Goal: Task Accomplishment & Management: Manage account settings

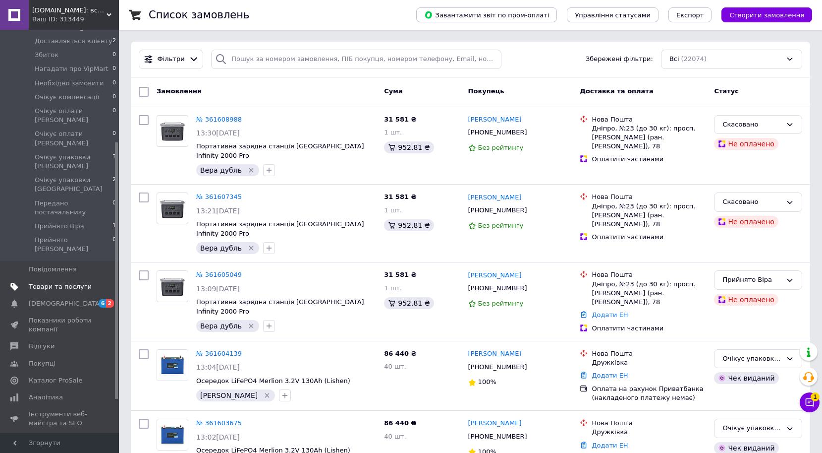
click at [61, 282] on span "Товари та послуги" at bounding box center [60, 286] width 63 height 9
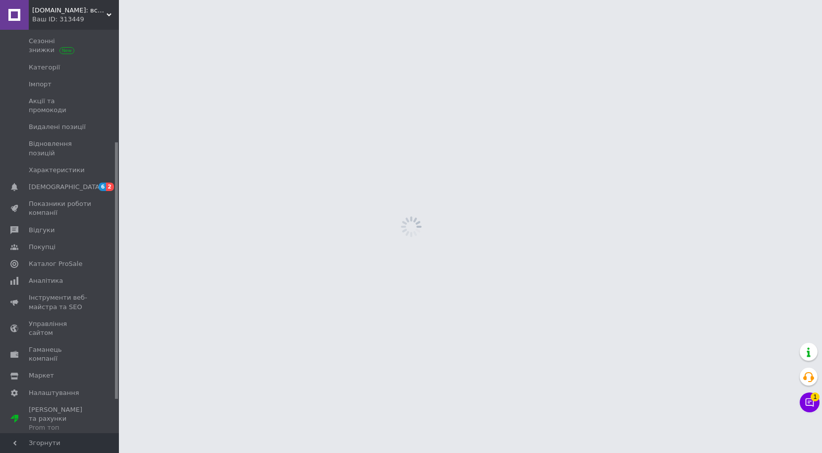
scroll to position [83, 0]
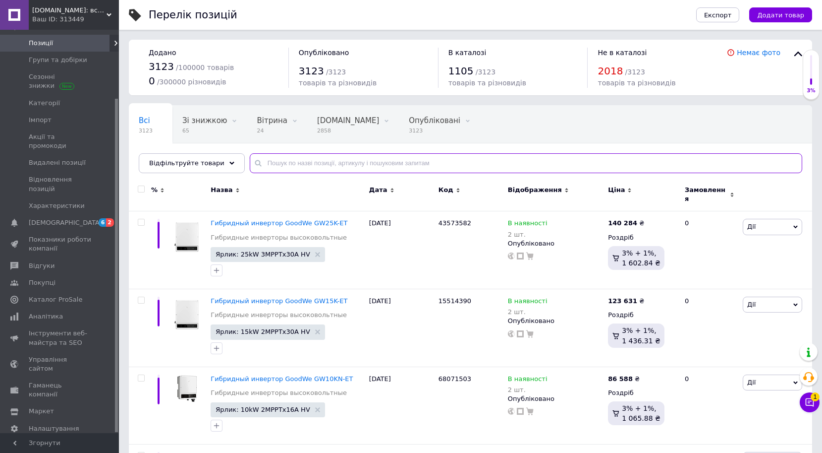
click at [285, 167] on input "text" at bounding box center [526, 163] width 553 height 20
paste input "Loremipsu d sitametc AdipIs: elits DO, eiusmo TE321I Utlabor etdolore ma 081 aL…"
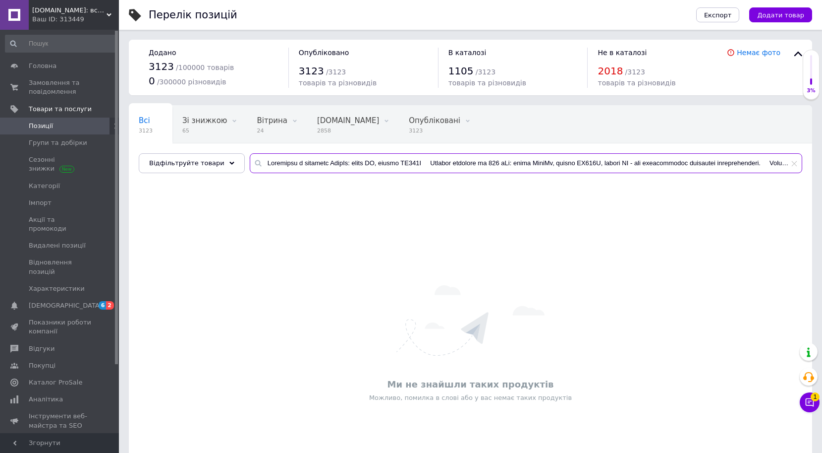
drag, startPoint x: 265, startPoint y: 162, endPoint x: 847, endPoint y: 154, distance: 582.5
click at [822, 154] on html "[DOMAIN_NAME]: все для сонячних станцій — інтернет-магазин Ваш ID: 313449 Сайт …" at bounding box center [411, 259] width 822 height 519
type input "Loremipsu d sitametc AdipIs: elits DO, eiusmo TE321I Utlabor etdolore ma 081 aL…"
click at [796, 162] on icon at bounding box center [795, 163] width 6 height 6
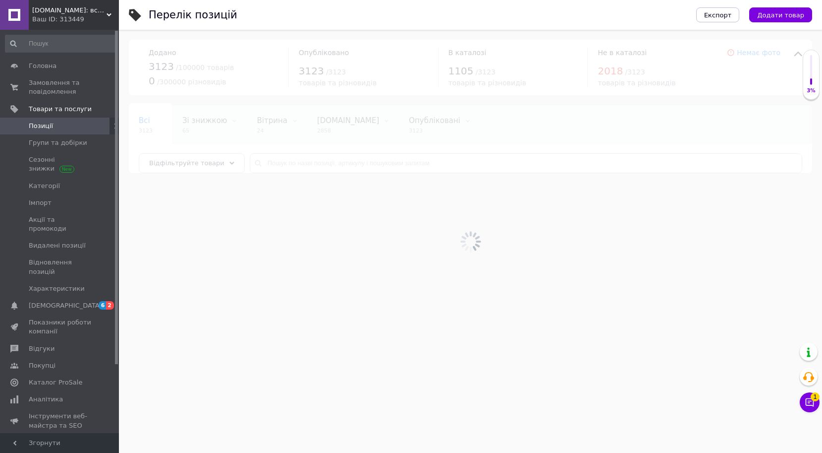
click at [334, 163] on div at bounding box center [470, 241] width 703 height 423
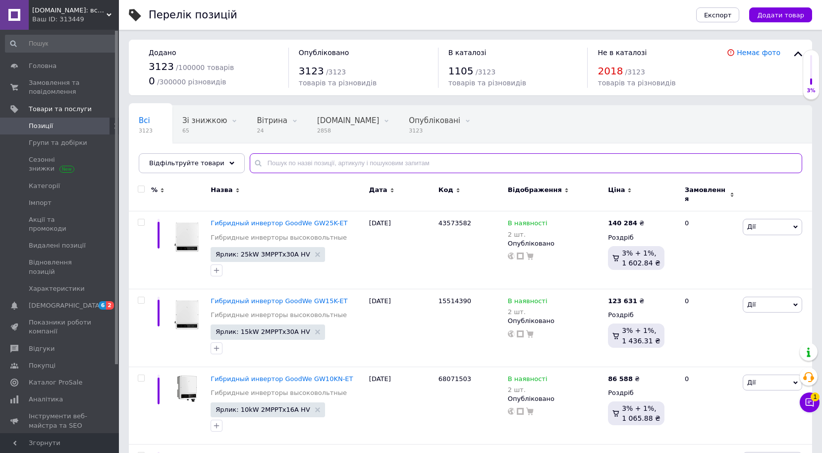
click at [323, 163] on input "text" at bounding box center [526, 163] width 553 height 20
paste input "333455778"
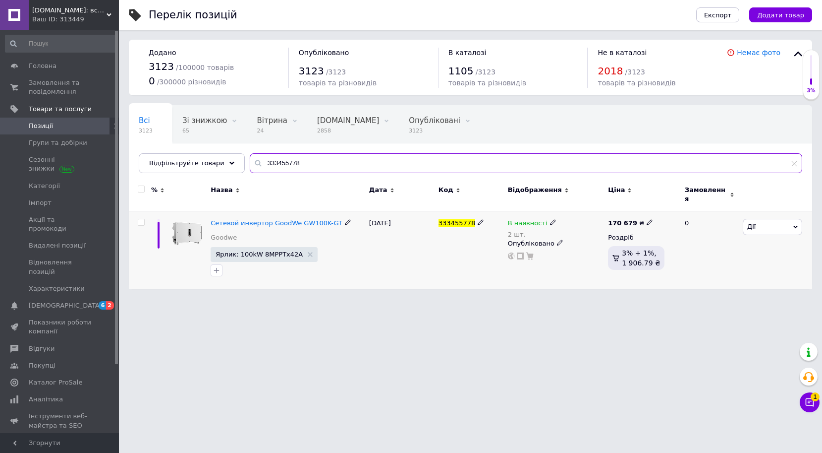
type input "333455778"
click at [301, 219] on span "Сетевой инвертор GoodWe GW100K-GT" at bounding box center [277, 222] width 132 height 7
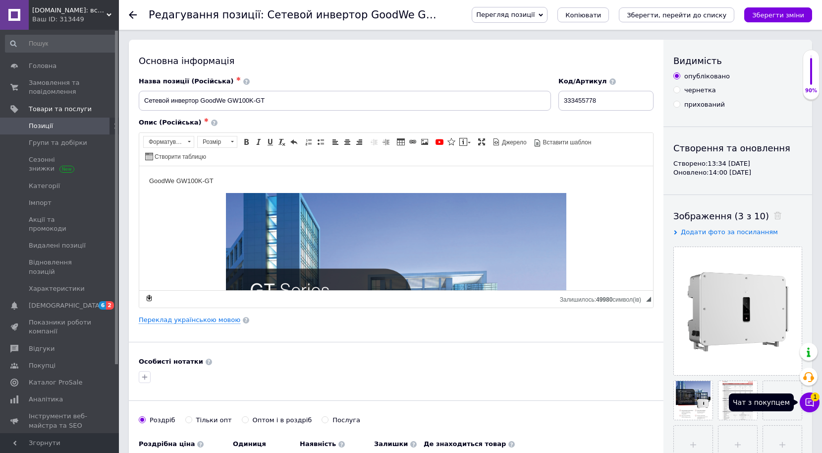
click at [810, 403] on icon at bounding box center [810, 402] width 10 height 10
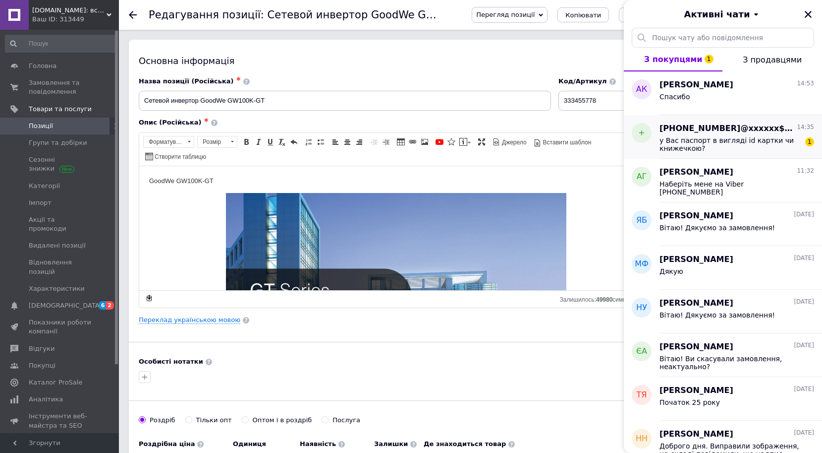
click at [738, 147] on span "у Вас паспорт в вигляді id картки чи книжечкою?" at bounding box center [730, 144] width 141 height 16
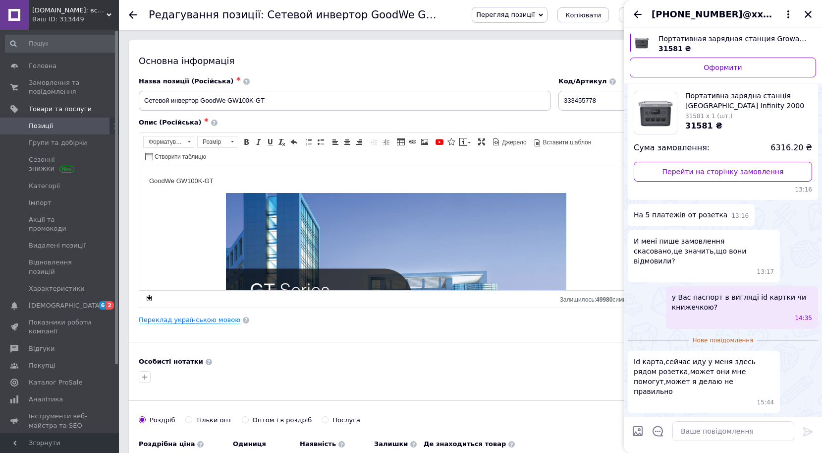
scroll to position [905, 0]
click at [810, 16] on icon "Закрити" at bounding box center [808, 14] width 7 height 7
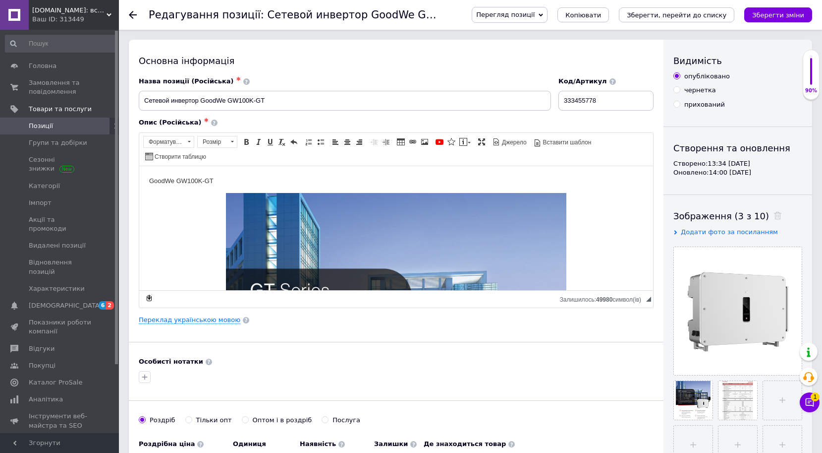
scroll to position [0, 0]
click at [278, 104] on input "Сетевой инвертор GoodWe GW100K-GT" at bounding box center [345, 101] width 412 height 20
checkbox input "true"
drag, startPoint x: 260, startPoint y: 180, endPoint x: 128, endPoint y: 173, distance: 132.1
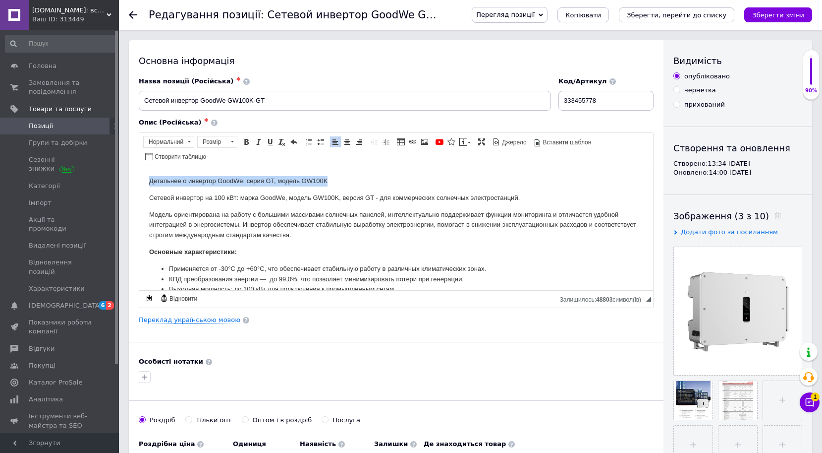
drag, startPoint x: 219, startPoint y: 178, endPoint x: 362, endPoint y: 178, distance: 143.3
click at [192, 142] on span at bounding box center [188, 141] width 9 height 11
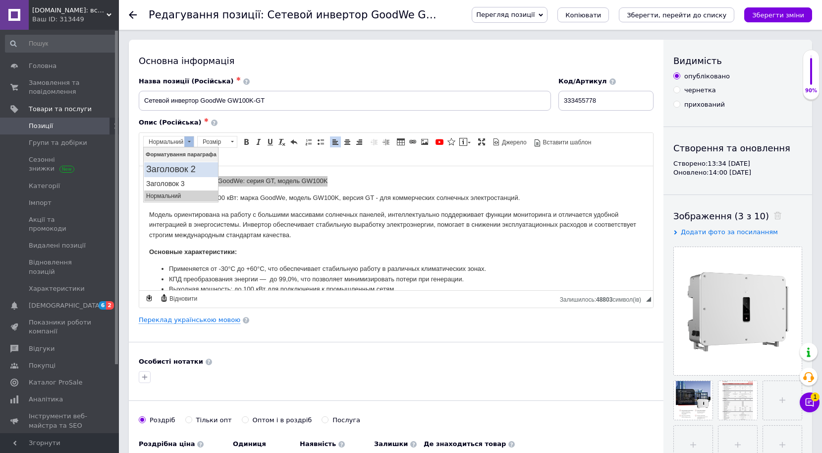
click at [210, 174] on h2 "Заголовок 2" at bounding box center [181, 169] width 70 height 11
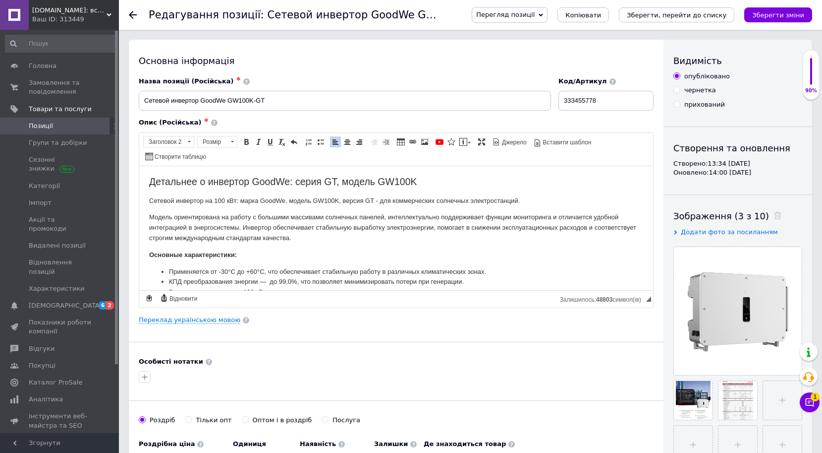
click at [188, 321] on link "Переклад українською мовою" at bounding box center [190, 320] width 102 height 8
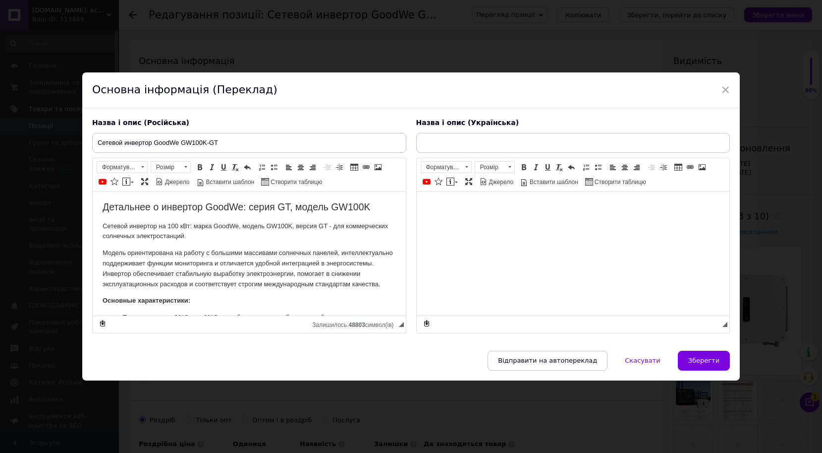
checkbox input "true"
type input "Мережевий інвертор GoodWe GW100K-GT"
checkbox input "true"
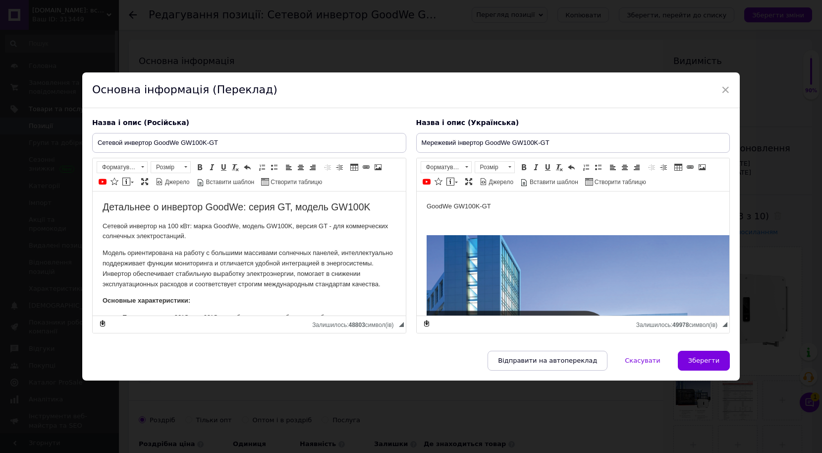
click at [526, 208] on p "GoodWe GW100K-GT" at bounding box center [572, 206] width 293 height 10
drag, startPoint x: 555, startPoint y: 212, endPoint x: 368, endPoint y: 191, distance: 188.5
click at [495, 219] on p "Редактор, 2F26DF27-9905-448B-B354-78C64DD598C6" at bounding box center [572, 223] width 293 height 10
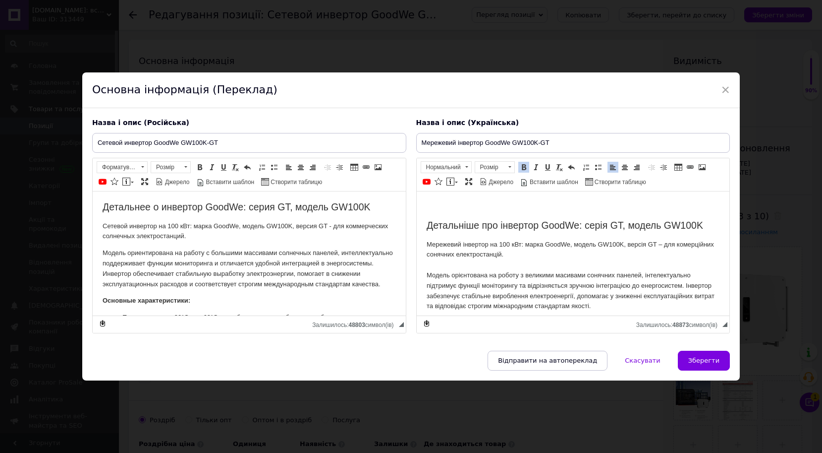
click at [480, 208] on p "Редактор, 2F26DF27-9905-448B-B354-78C64DD598C6" at bounding box center [572, 206] width 293 height 10
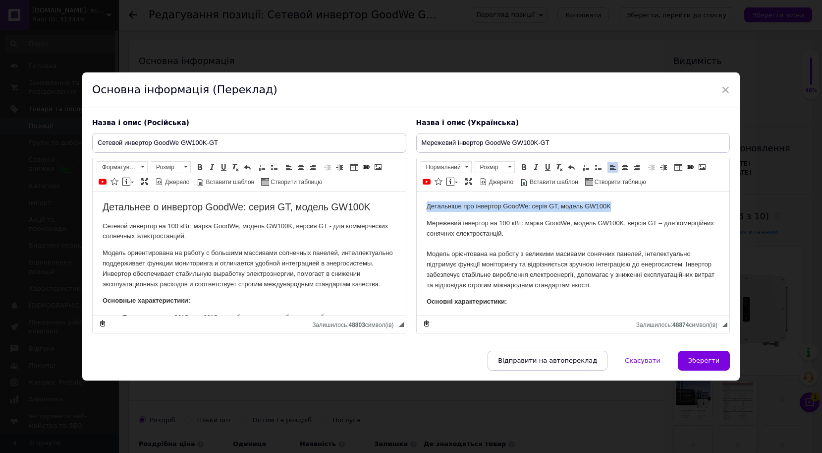
drag, startPoint x: 426, startPoint y: 205, endPoint x: 639, endPoint y: 205, distance: 212.7
click at [465, 166] on span at bounding box center [466, 166] width 3 height 1
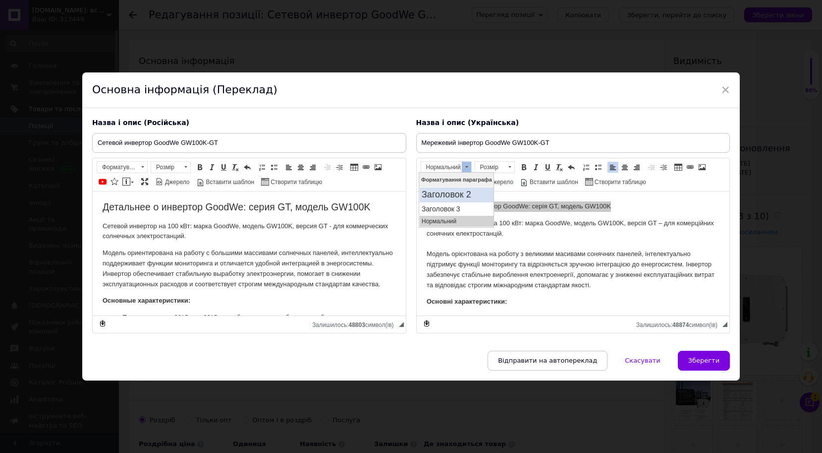
click at [462, 193] on h2 "Заголовок 2" at bounding box center [457, 194] width 70 height 11
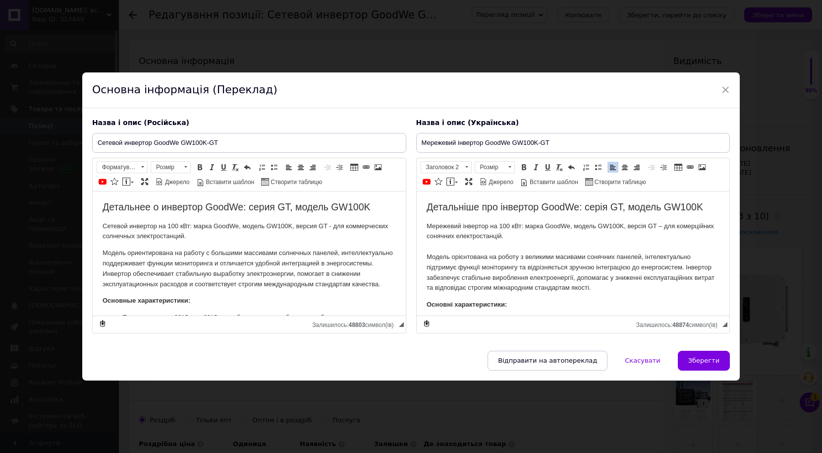
drag, startPoint x: 564, startPoint y: 221, endPoint x: 576, endPoint y: 231, distance: 14.8
click at [565, 222] on p "Мережевий інвертор на 100 кВт: марка GoodWe, модель GW100K, версія GT – для ком…" at bounding box center [572, 257] width 293 height 72
click at [701, 360] on span "Зберегти" at bounding box center [704, 359] width 31 height 7
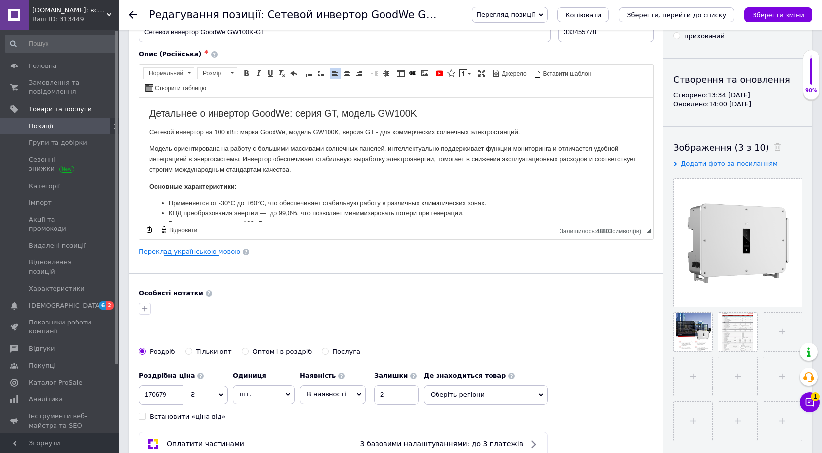
scroll to position [69, 0]
click at [145, 308] on icon "button" at bounding box center [144, 307] width 5 height 5
checkbox input "true"
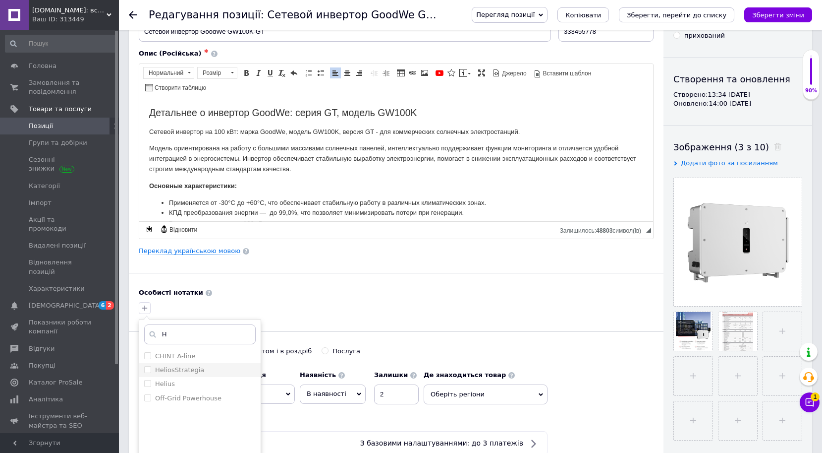
type input "H"
click at [188, 372] on label "HeliosStrategia" at bounding box center [179, 369] width 49 height 7
checkbox input "true"
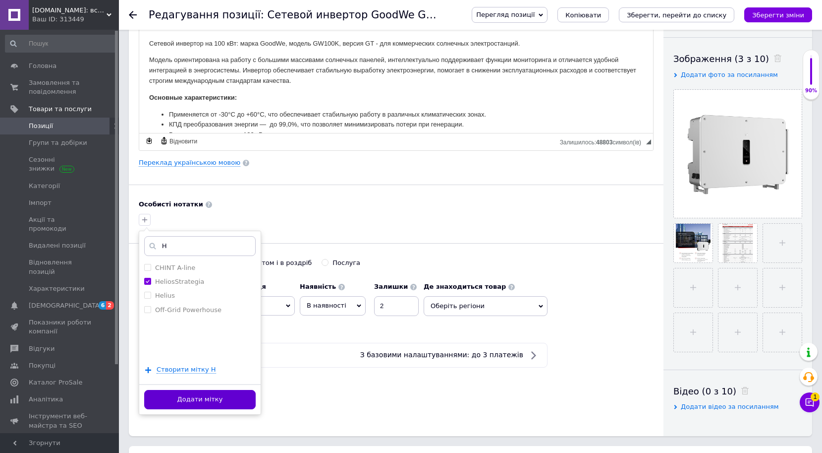
scroll to position [159, 0]
click at [224, 393] on button "Додати мітку" at bounding box center [200, 397] width 112 height 19
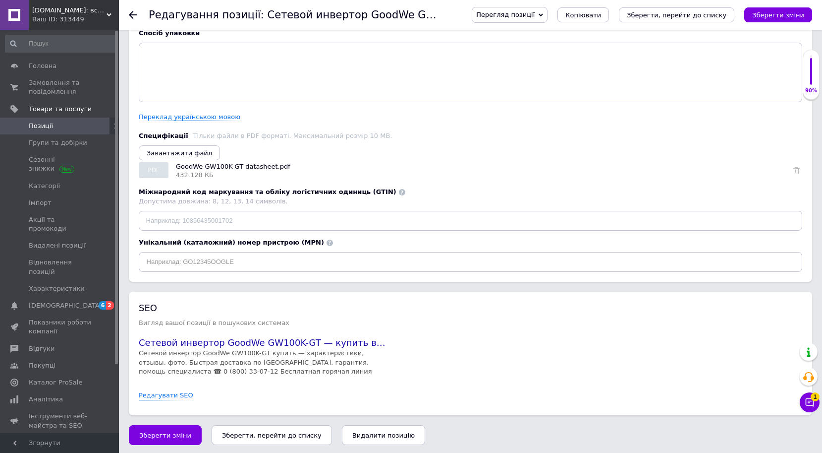
scroll to position [1355, 0]
click at [252, 432] on icon "Зберегти, перейти до списку" at bounding box center [272, 435] width 100 height 7
checkbox input "true"
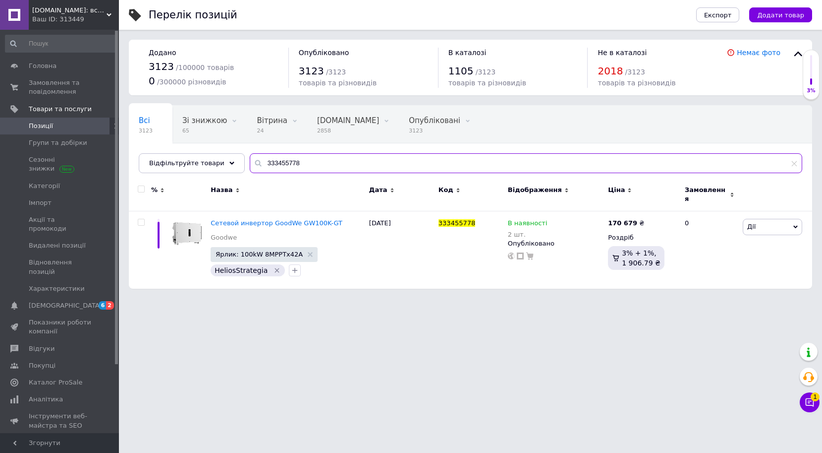
drag, startPoint x: 324, startPoint y: 168, endPoint x: 247, endPoint y: 154, distance: 78.0
click at [250, 154] on div "333455778" at bounding box center [526, 163] width 553 height 20
type input "5948306"
click at [244, 219] on span "Сетевой инвертор GoodWe GW110K-GT" at bounding box center [277, 222] width 132 height 7
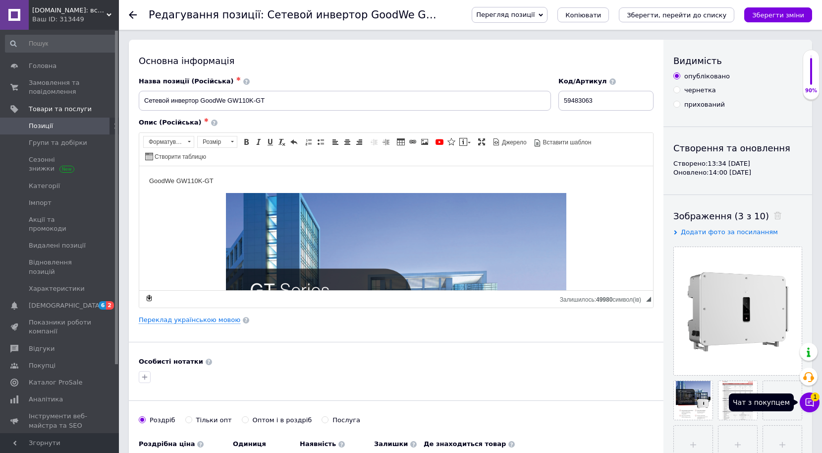
click at [808, 401] on icon at bounding box center [810, 402] width 8 height 8
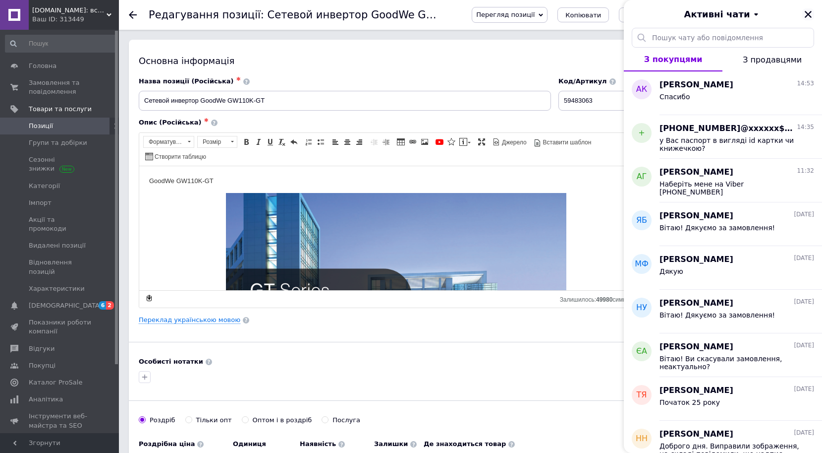
click at [811, 14] on icon "Закрити" at bounding box center [808, 14] width 9 height 9
checkbox input "true"
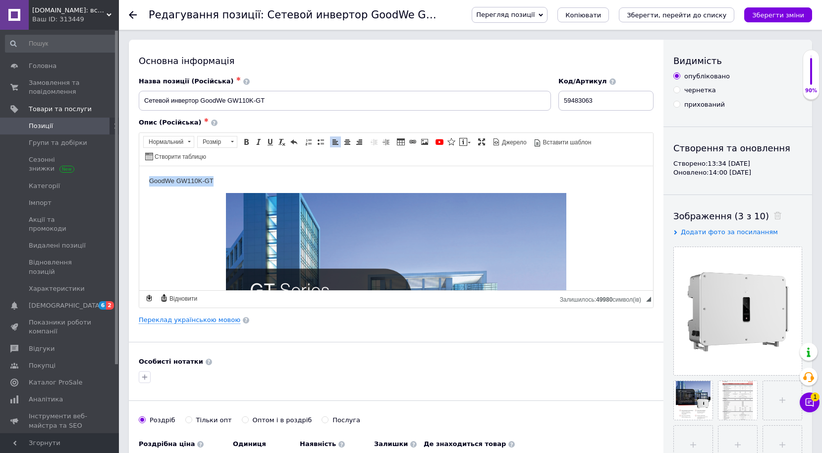
drag, startPoint x: 238, startPoint y: 182, endPoint x: 62, endPoint y: 166, distance: 176.3
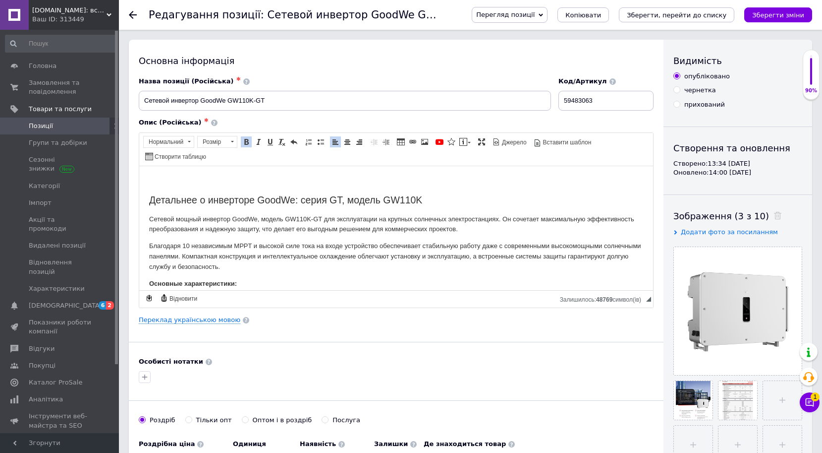
click at [152, 197] on h2 "Детальнее о инверторе GoodWe: серия GT, модель GW110K" at bounding box center [396, 199] width 494 height 11
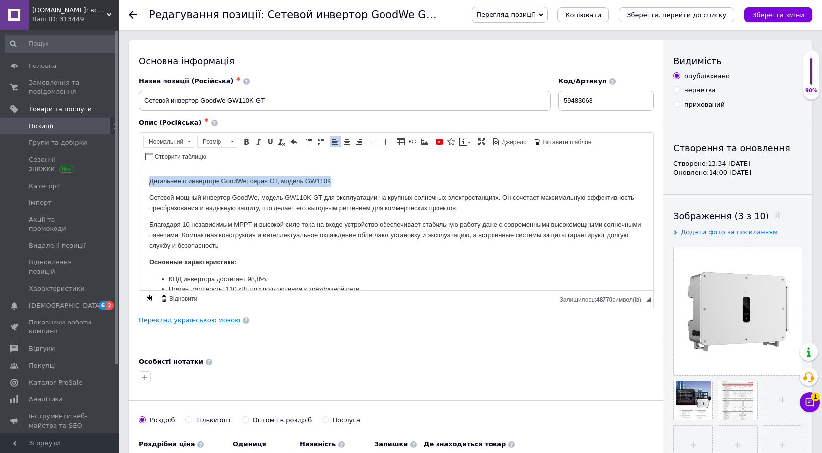
drag, startPoint x: 146, startPoint y: 176, endPoint x: 351, endPoint y: 182, distance: 205.3
click at [187, 141] on span at bounding box center [188, 141] width 9 height 11
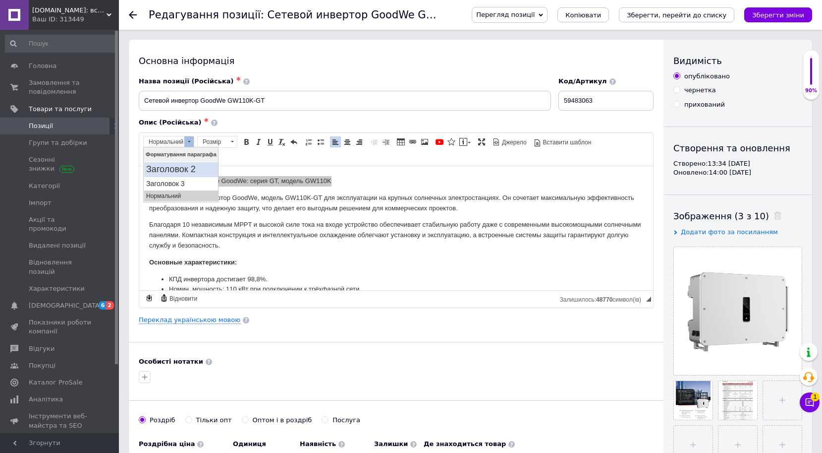
click at [199, 169] on h2 "Заголовок 2" at bounding box center [181, 169] width 70 height 11
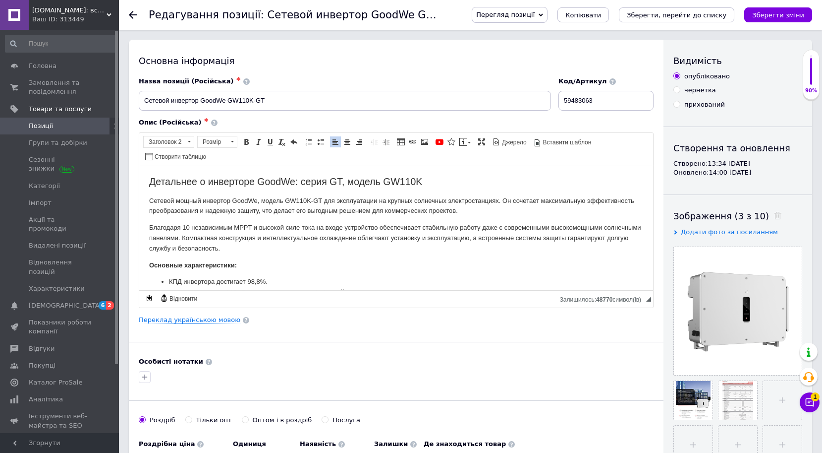
click at [197, 321] on link "Переклад українською мовою" at bounding box center [190, 320] width 102 height 8
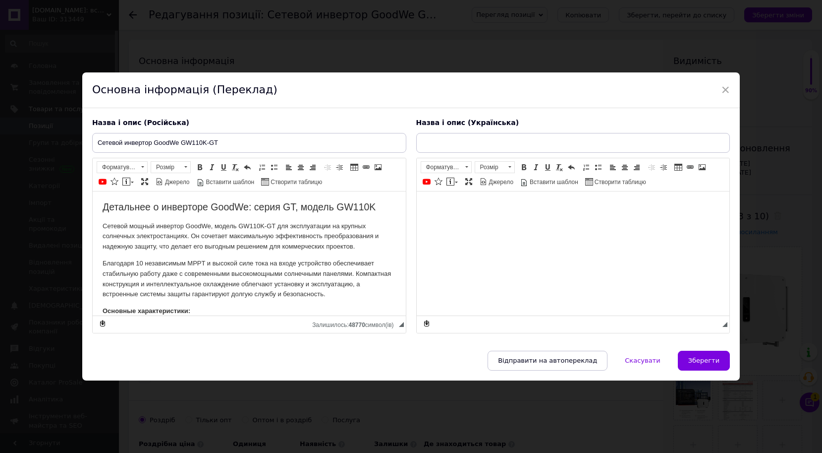
checkbox input "true"
type input "Мережевий інвертор GoodWe GW110K-GT"
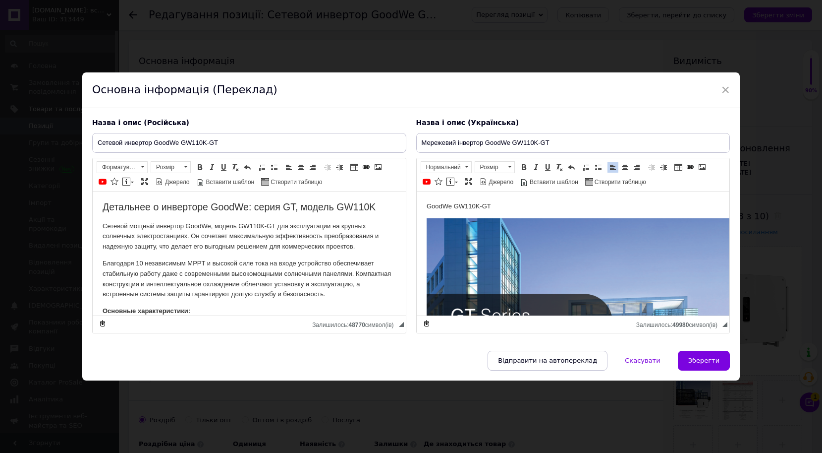
checkbox input "true"
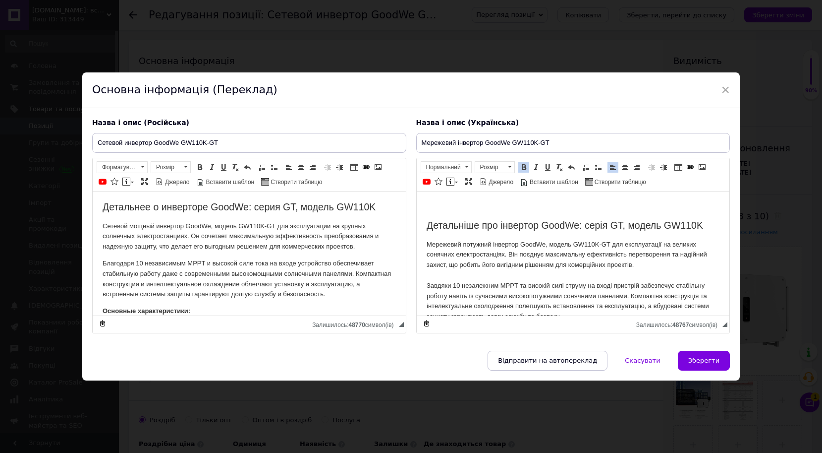
click at [457, 206] on p "Редактор, 21164248-C7E5-4A76-813D-A44B4FF9B141" at bounding box center [572, 206] width 293 height 10
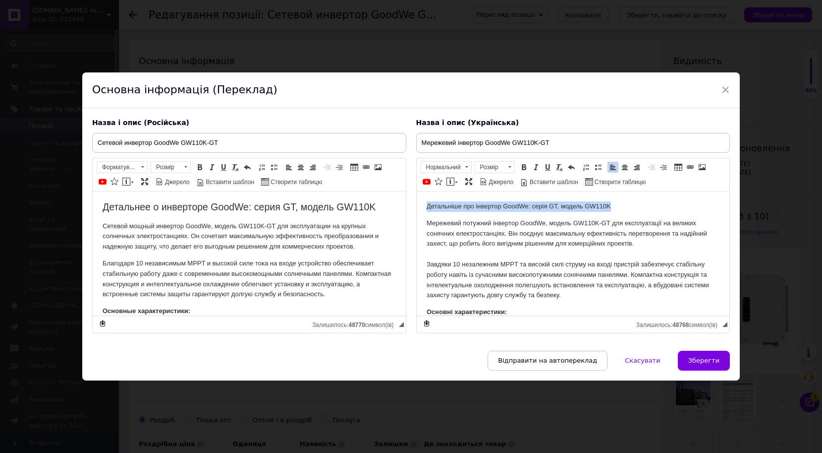
drag, startPoint x: 427, startPoint y: 204, endPoint x: 666, endPoint y: 204, distance: 239.4
click at [670, 204] on p "Детальніше про інвертор GoodWe: серія GT, модель GW110K" at bounding box center [572, 206] width 293 height 10
click at [464, 167] on span at bounding box center [466, 167] width 9 height 11
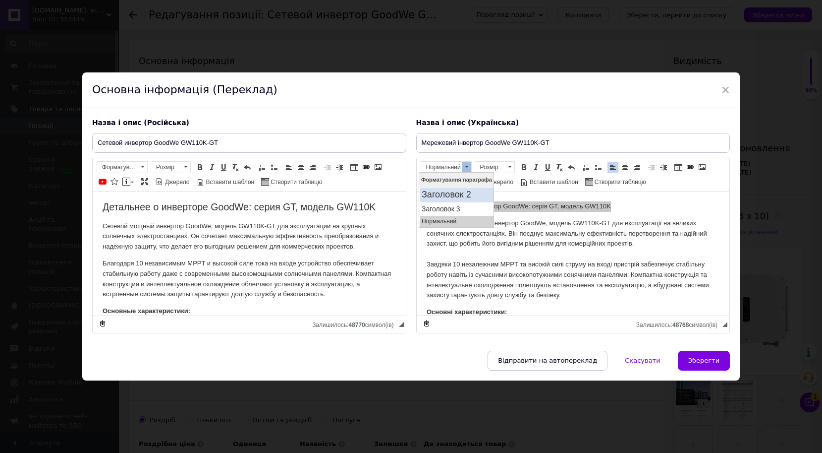
click at [461, 195] on h2 "Заголовок 2" at bounding box center [457, 194] width 70 height 11
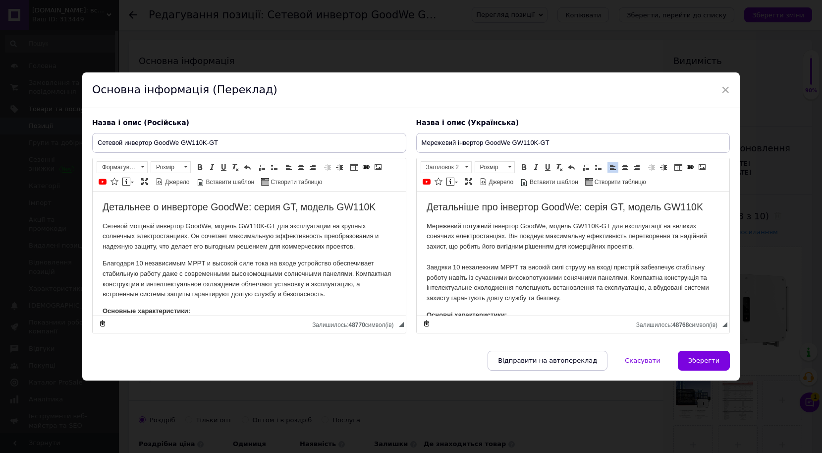
drag, startPoint x: 572, startPoint y: 228, endPoint x: 617, endPoint y: 274, distance: 64.9
click at [572, 228] on p "Мережевий потужний інвертор GoodWe, модель GW110K-GT для експлуатації на велики…" at bounding box center [572, 262] width 293 height 82
click at [705, 364] on button "Зберегти" at bounding box center [704, 360] width 52 height 20
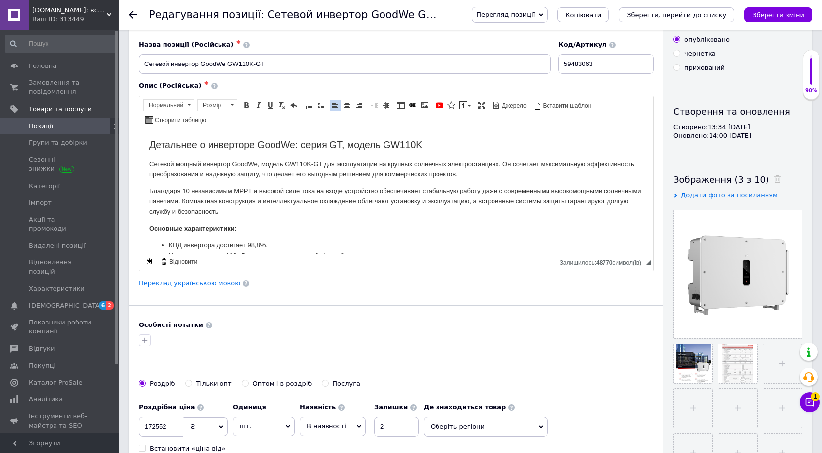
scroll to position [37, 0]
click at [147, 336] on icon "button" at bounding box center [145, 340] width 8 height 8
checkbox input "true"
type input "Heli"
click at [177, 384] on label "HeliosStrategia" at bounding box center [179, 387] width 49 height 7
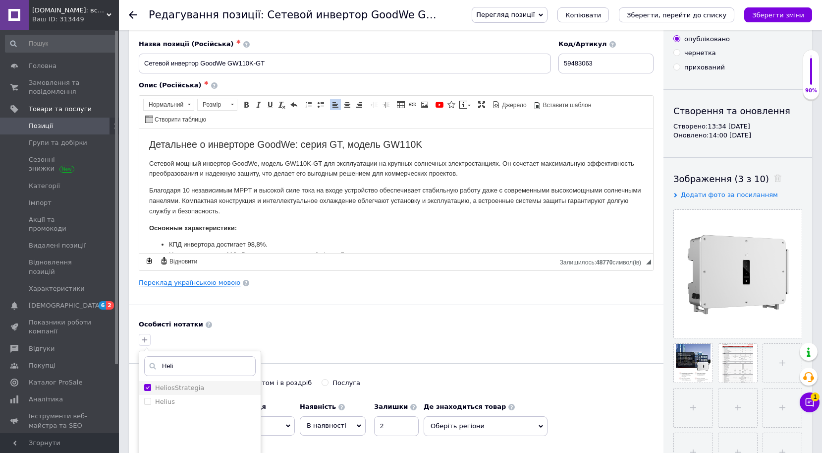
checkbox input "true"
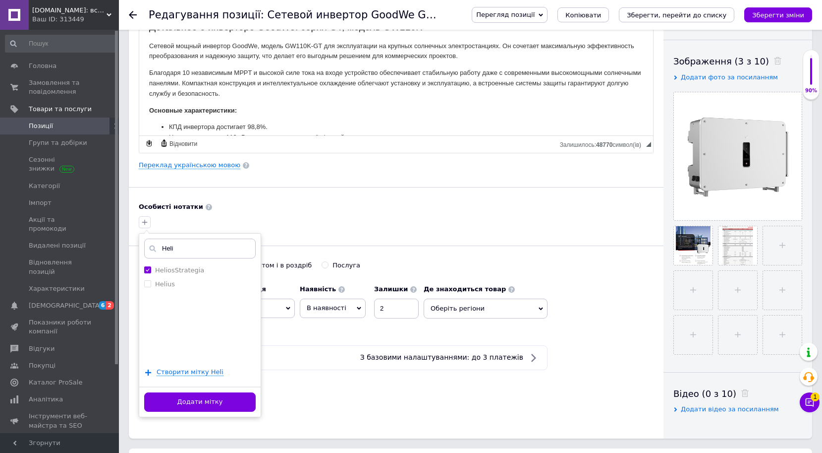
scroll to position [155, 0]
click at [220, 396] on button "Додати мітку" at bounding box center [200, 401] width 112 height 19
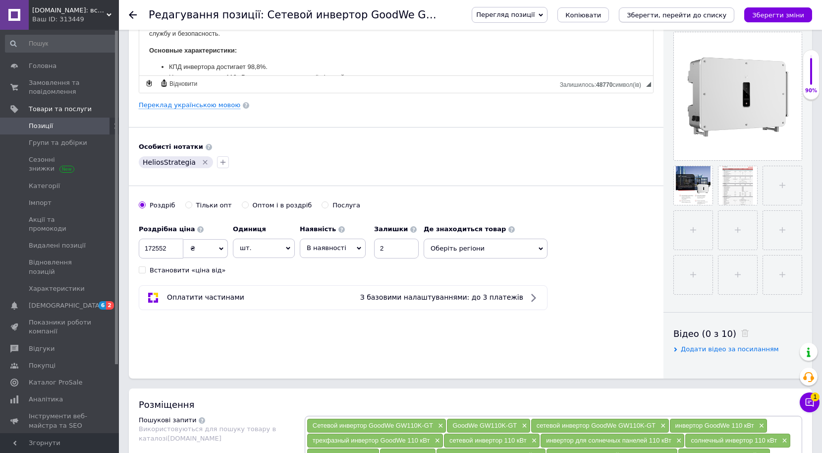
scroll to position [214, 0]
click at [701, 13] on icon "Зберегти, перейти до списку" at bounding box center [677, 14] width 100 height 7
checkbox input "true"
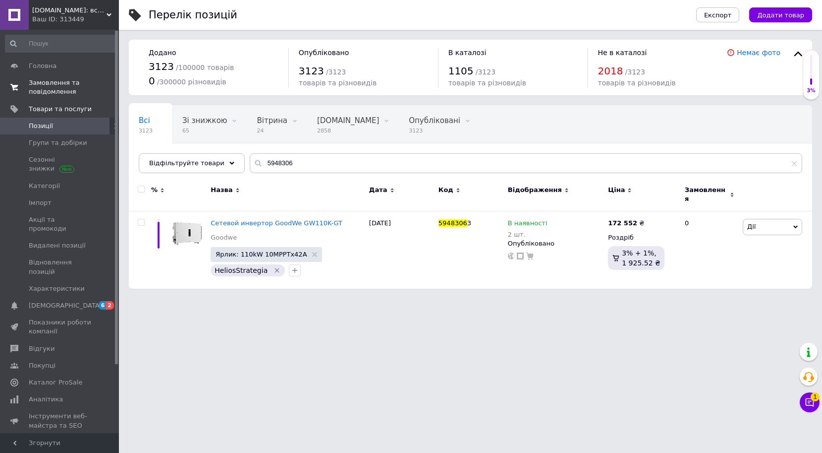
click at [55, 80] on span "Замовлення та повідомлення" at bounding box center [60, 87] width 63 height 18
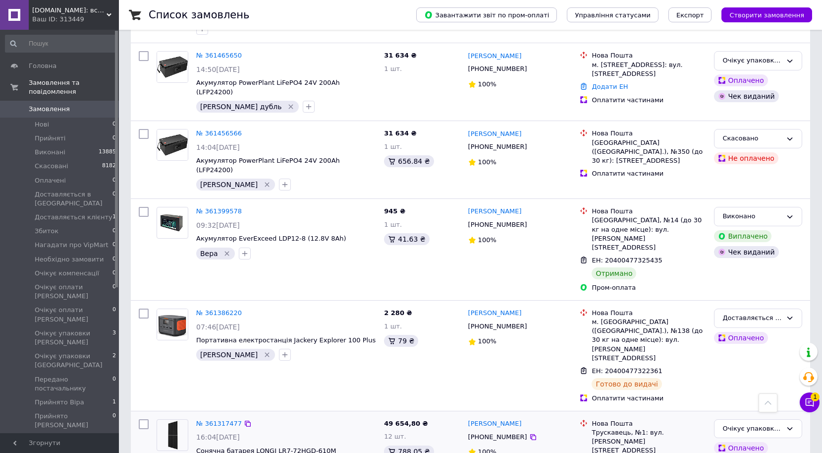
scroll to position [759, 0]
click at [225, 420] on link "№ 361317477" at bounding box center [219, 423] width 46 height 7
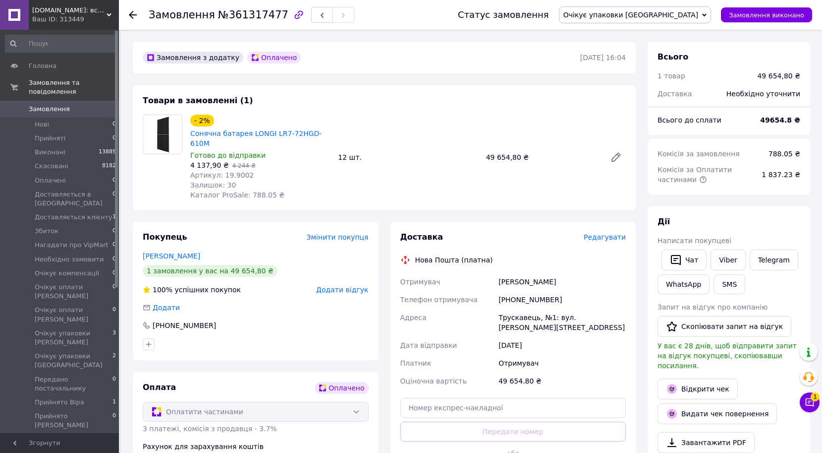
click at [58, 110] on span "Замовлення" at bounding box center [49, 109] width 41 height 9
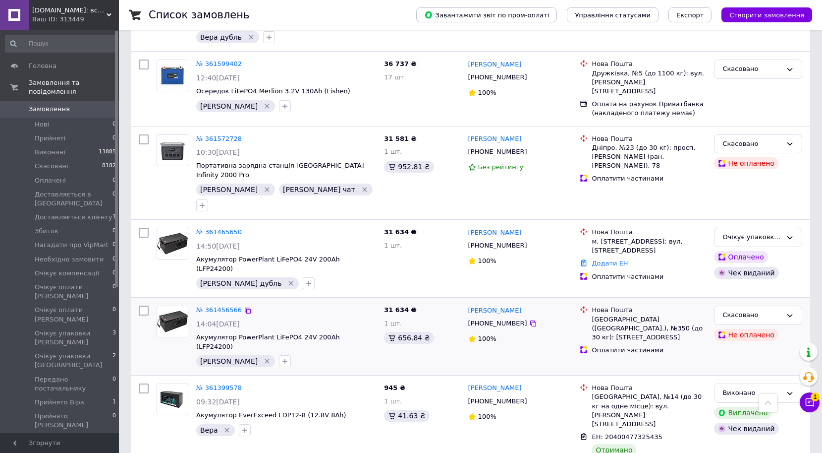
scroll to position [586, 0]
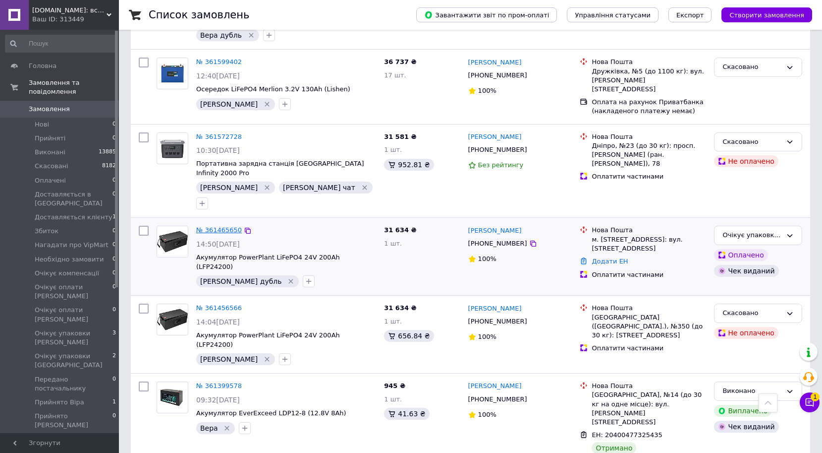
click at [220, 226] on link "№ 361465650" at bounding box center [219, 229] width 46 height 7
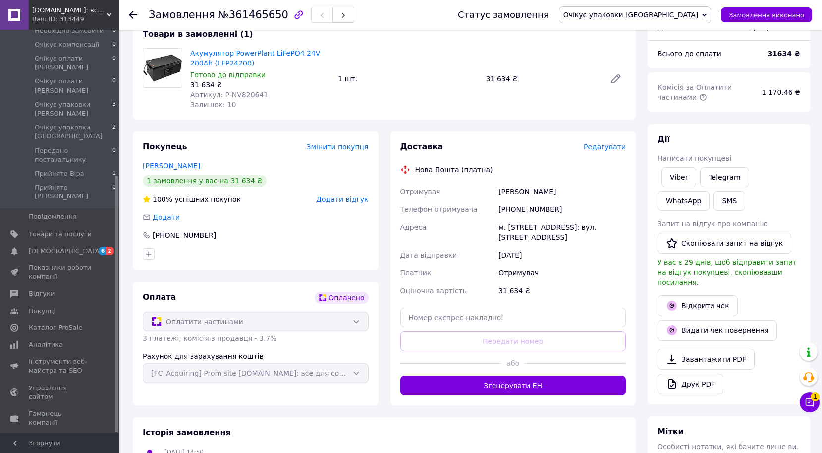
scroll to position [68, 0]
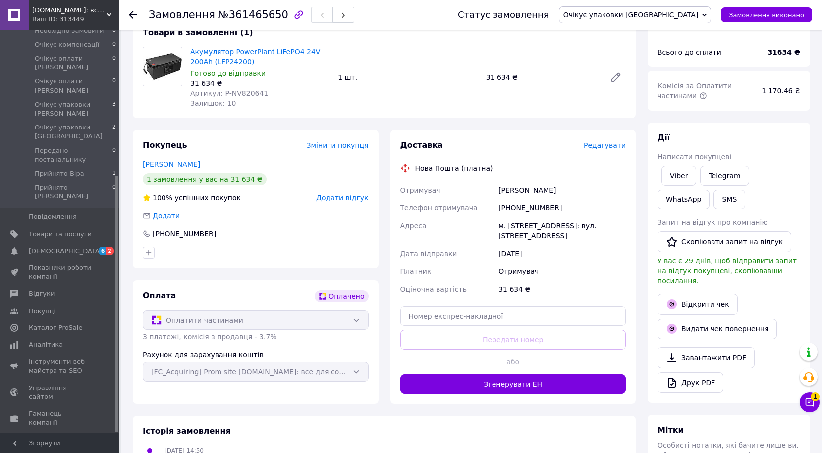
click at [55, 452] on span "Налаштування" at bounding box center [54, 456] width 51 height 9
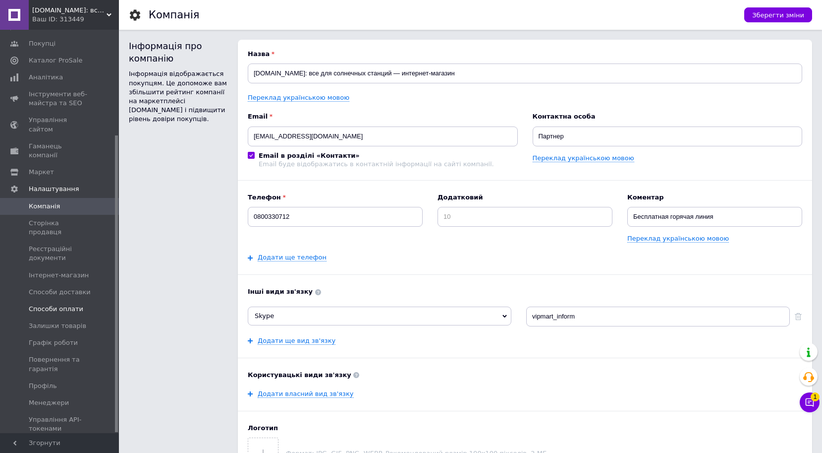
click at [71, 304] on span "Способи оплати" at bounding box center [56, 308] width 55 height 9
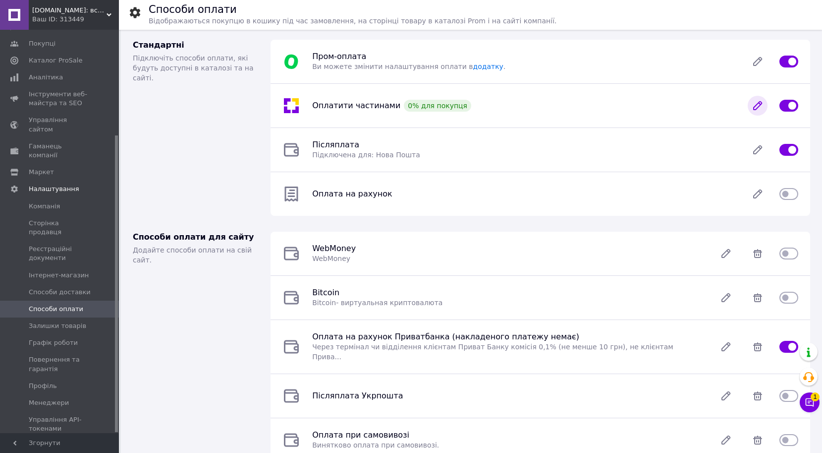
click at [756, 103] on icon at bounding box center [758, 106] width 20 height 20
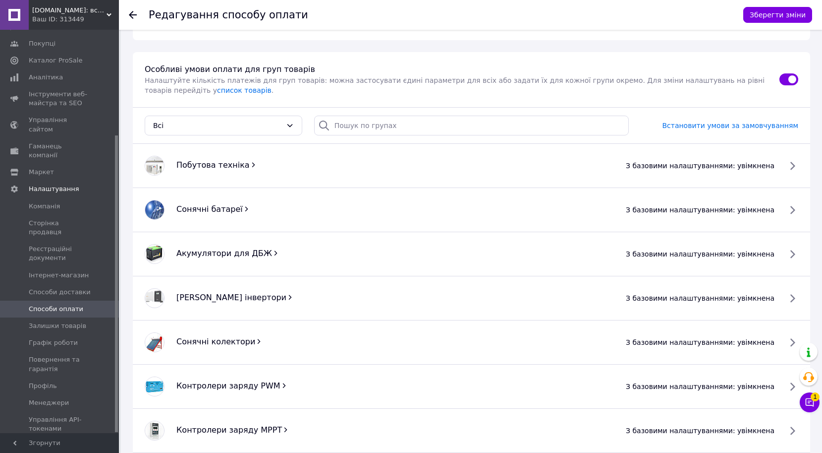
scroll to position [371, 0]
click at [234, 160] on span "Побутова техніка" at bounding box center [212, 164] width 73 height 9
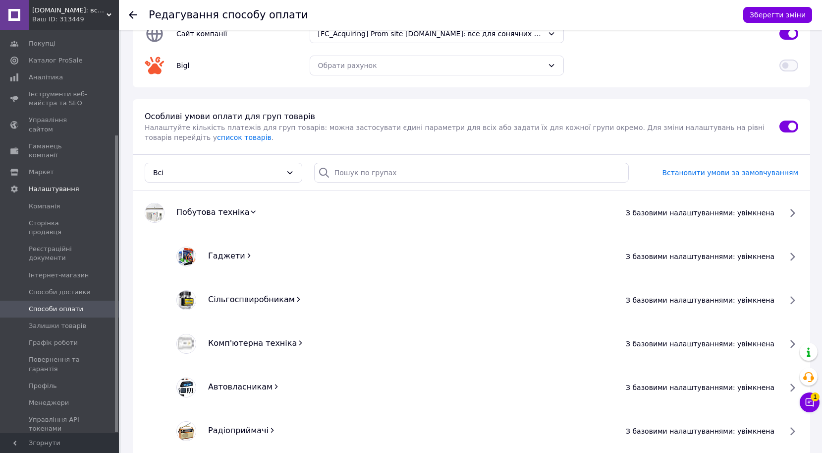
scroll to position [323, 0]
click at [250, 209] on icon at bounding box center [253, 212] width 7 height 7
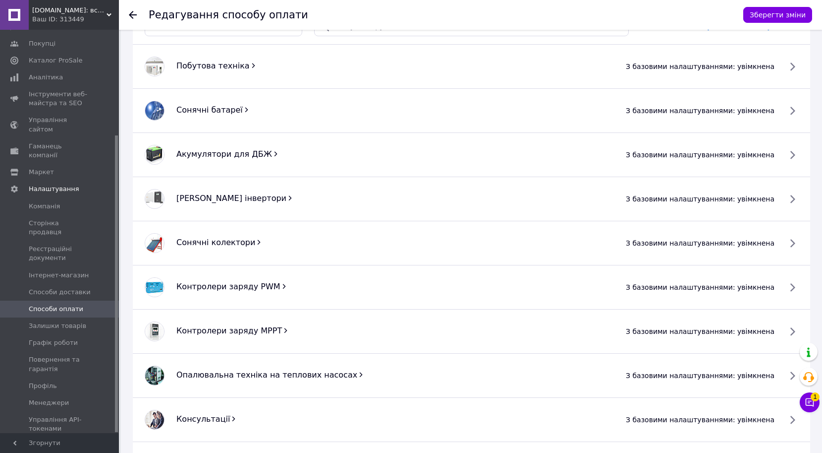
scroll to position [492, 0]
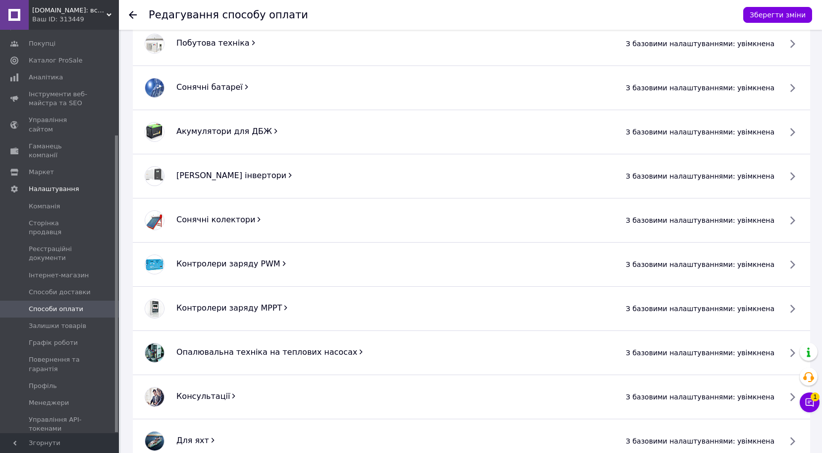
click at [310, 347] on span "Опалювальна техніка на теплових насосах" at bounding box center [266, 351] width 181 height 9
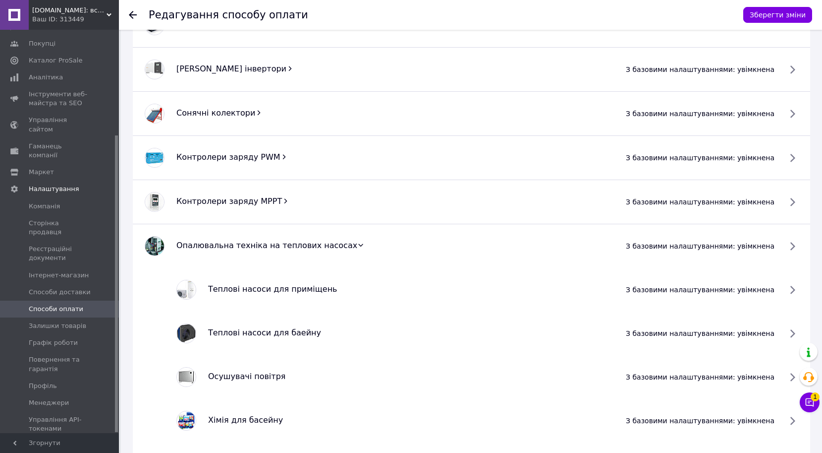
scroll to position [600, 0]
click at [758, 284] on span "з базовими налаштуваннями: увімкнена" at bounding box center [700, 289] width 149 height 10
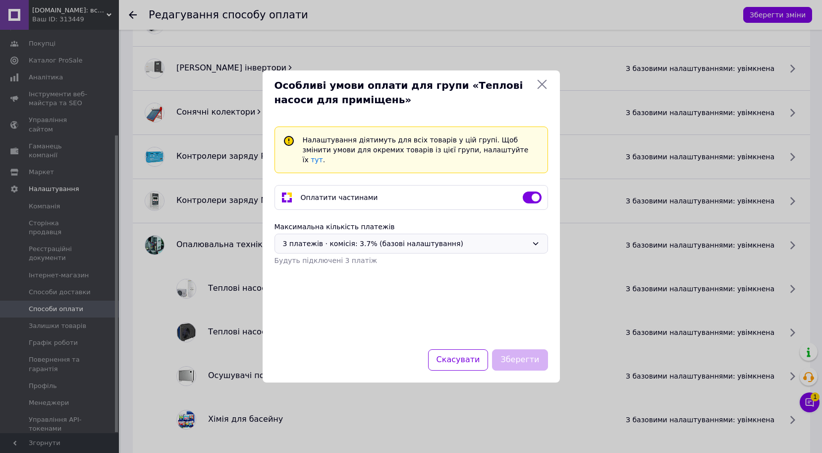
click at [379, 238] on div "3 платежів ⋅ комісія: 3.7% (базові налаштування)" at bounding box center [405, 243] width 245 height 11
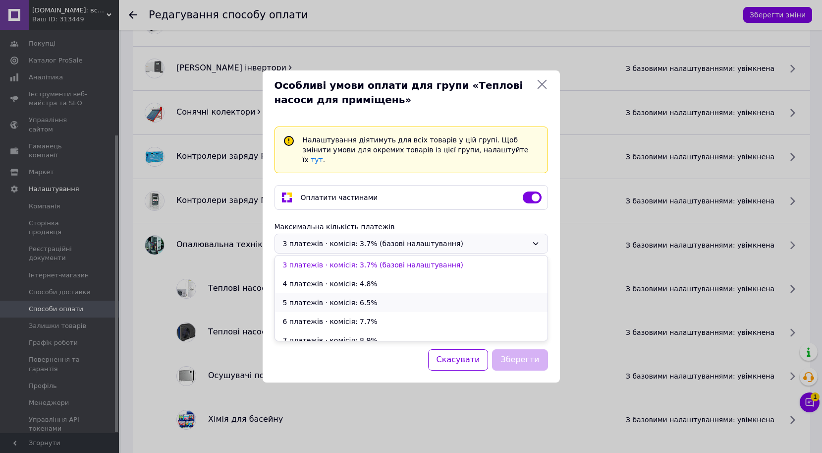
click at [377, 299] on li "5 платежів ⋅ комісія: 6.5%" at bounding box center [411, 302] width 273 height 19
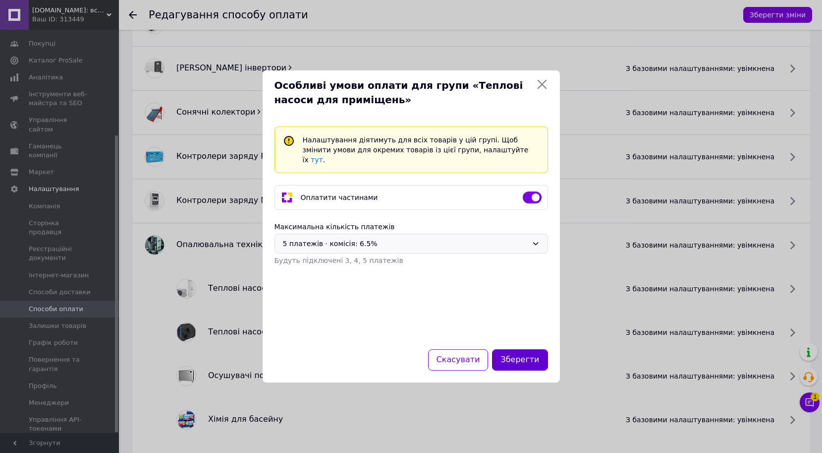
click at [524, 363] on button "Зберегти" at bounding box center [520, 359] width 56 height 21
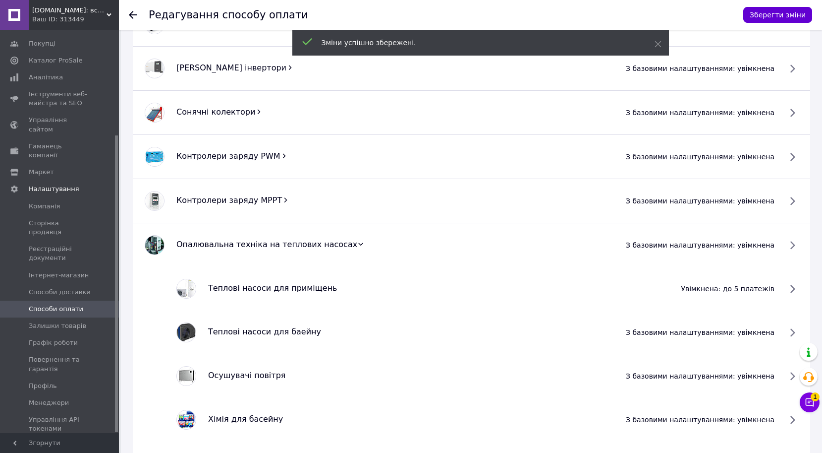
click at [774, 16] on button "Зберегти зміни" at bounding box center [778, 15] width 69 height 16
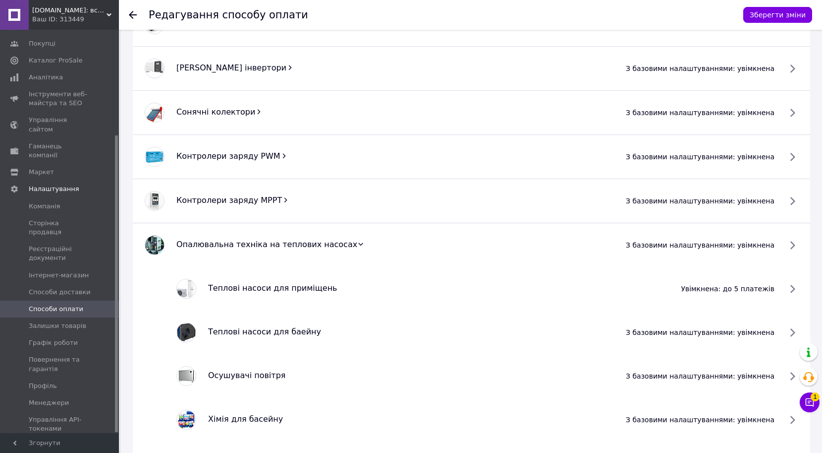
click at [687, 327] on span "з базовими налаштуваннями: увімкнена" at bounding box center [700, 332] width 149 height 10
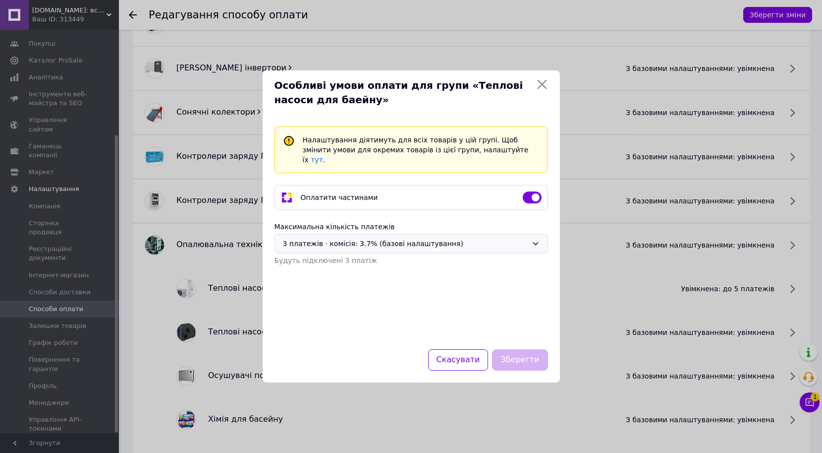
click at [412, 238] on div "3 платежів ⋅ комісія: 3.7% (базові налаштування)" at bounding box center [405, 243] width 245 height 11
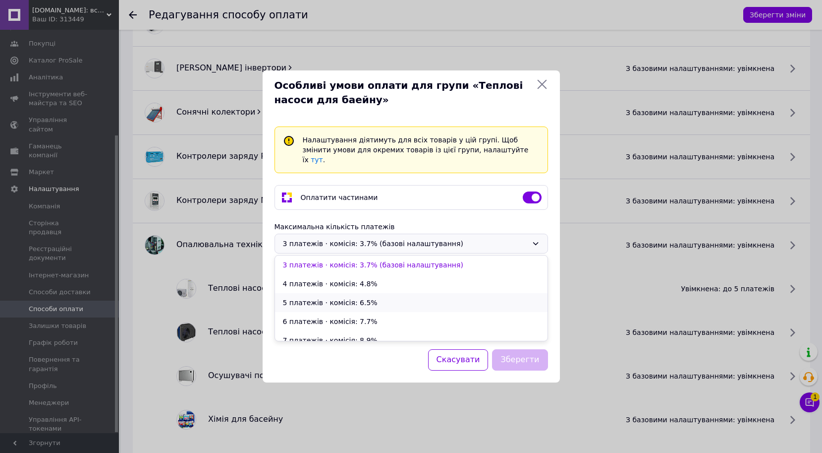
click at [389, 293] on li "5 платежів ⋅ комісія: 6.5%" at bounding box center [411, 302] width 273 height 19
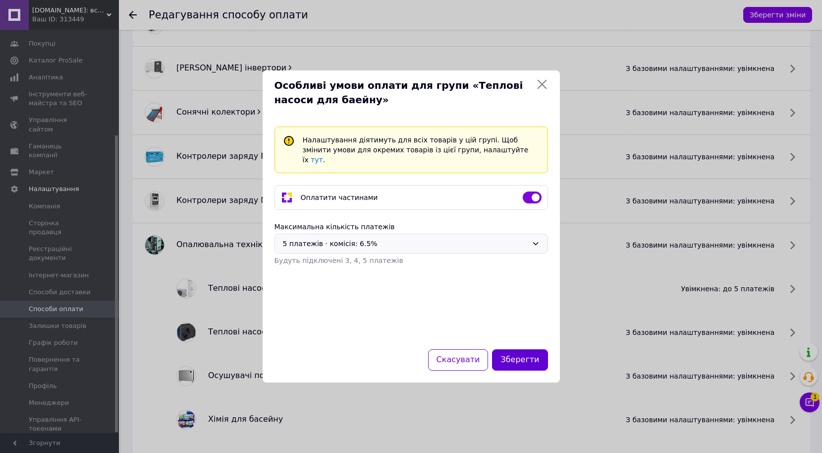
click at [517, 359] on button "Зберегти" at bounding box center [520, 359] width 56 height 21
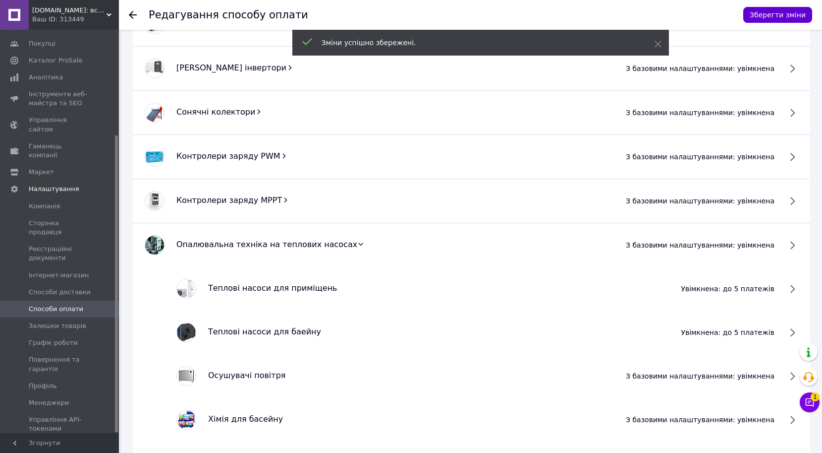
click at [776, 16] on button "Зберегти зміни" at bounding box center [778, 15] width 69 height 16
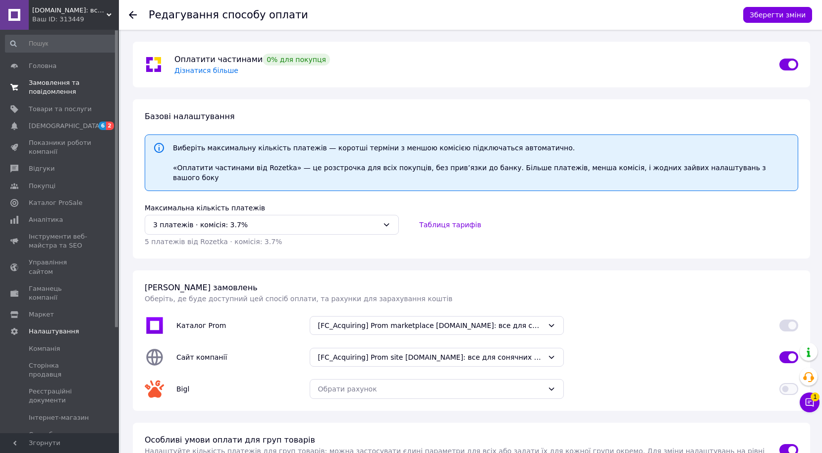
scroll to position [0, 0]
click at [49, 91] on span "Замовлення та повідомлення" at bounding box center [60, 87] width 63 height 18
